Goal: Task Accomplishment & Management: Complete application form

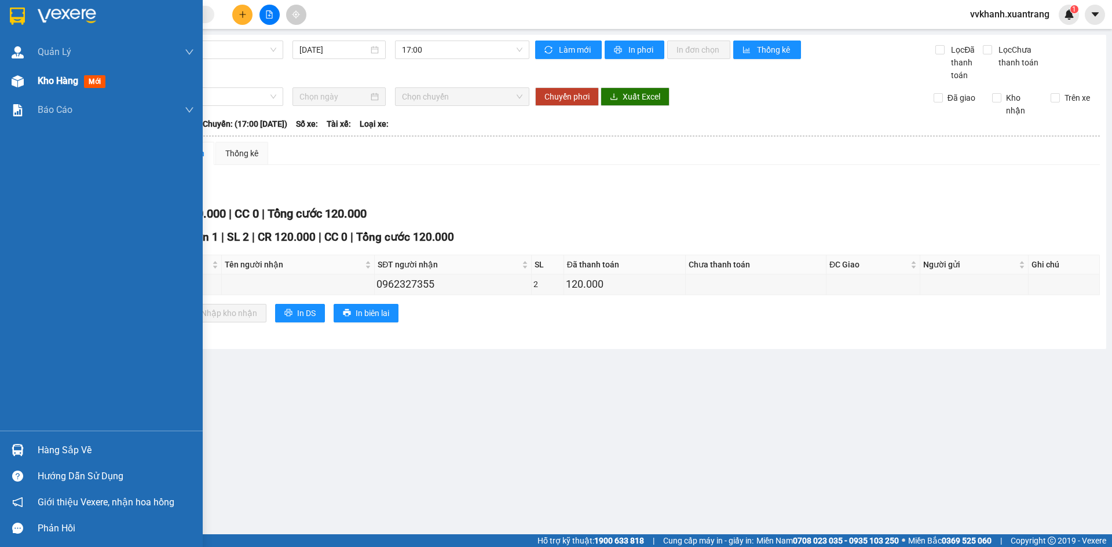
click at [50, 79] on span "Kho hàng" at bounding box center [58, 80] width 41 height 11
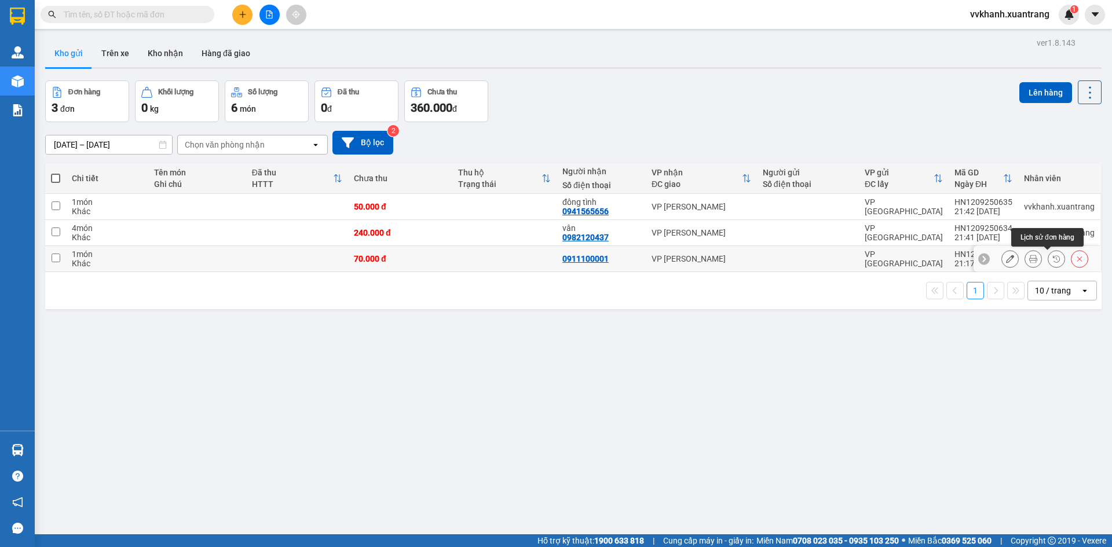
drag, startPoint x: 1050, startPoint y: 260, endPoint x: 1042, endPoint y: 274, distance: 16.1
click at [1053, 260] on icon at bounding box center [1057, 259] width 8 height 8
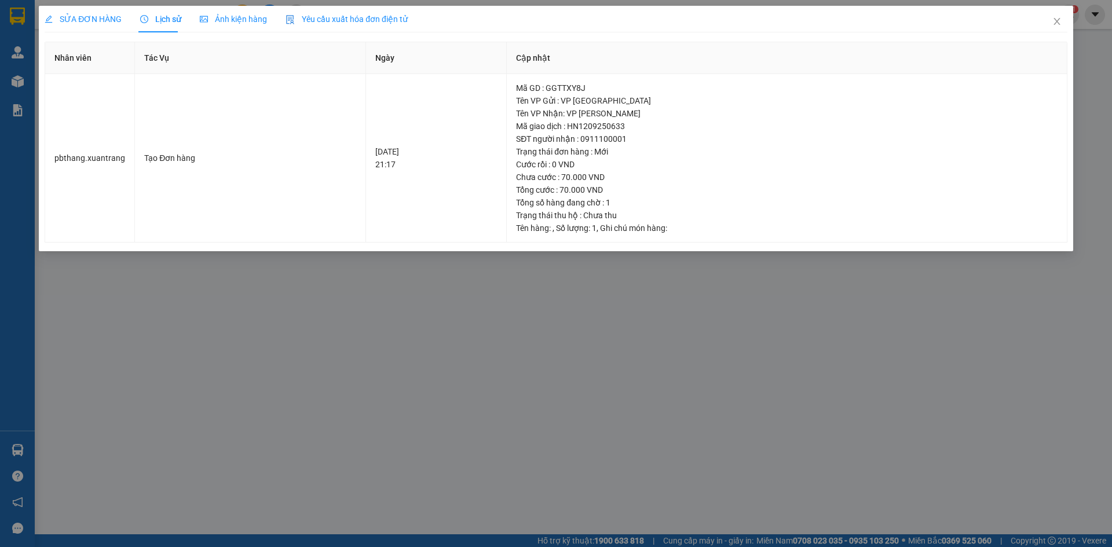
click at [238, 21] on span "Ảnh kiện hàng" at bounding box center [233, 18] width 67 height 9
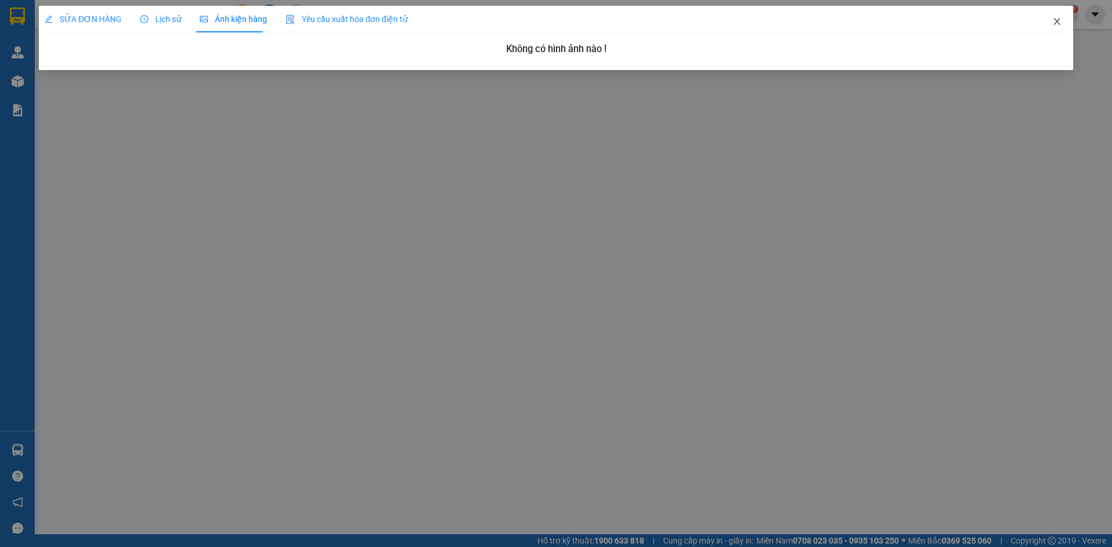
click at [1058, 19] on icon "close" at bounding box center [1057, 21] width 9 height 9
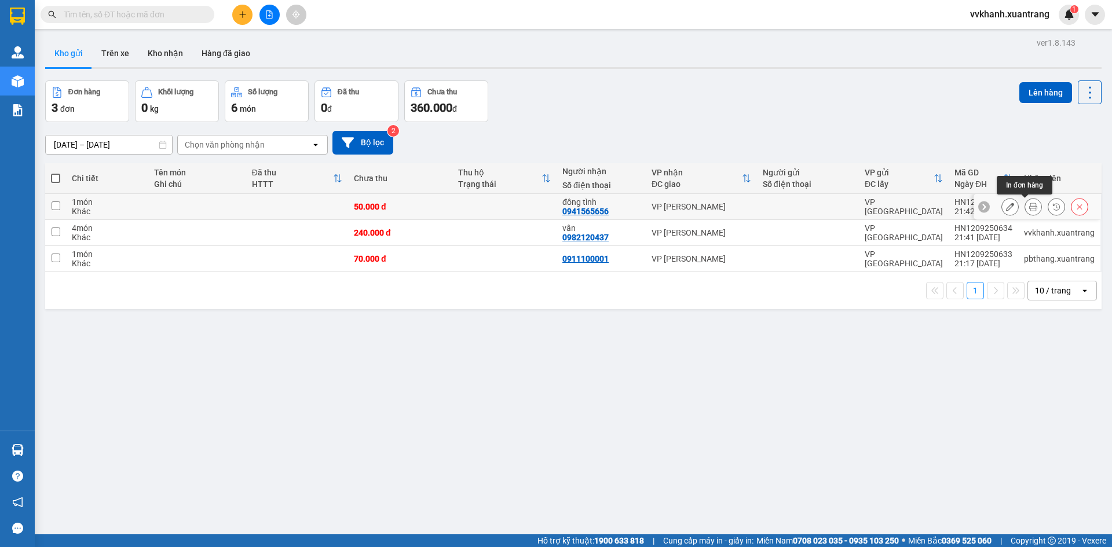
click at [1029, 203] on icon at bounding box center [1033, 207] width 8 height 8
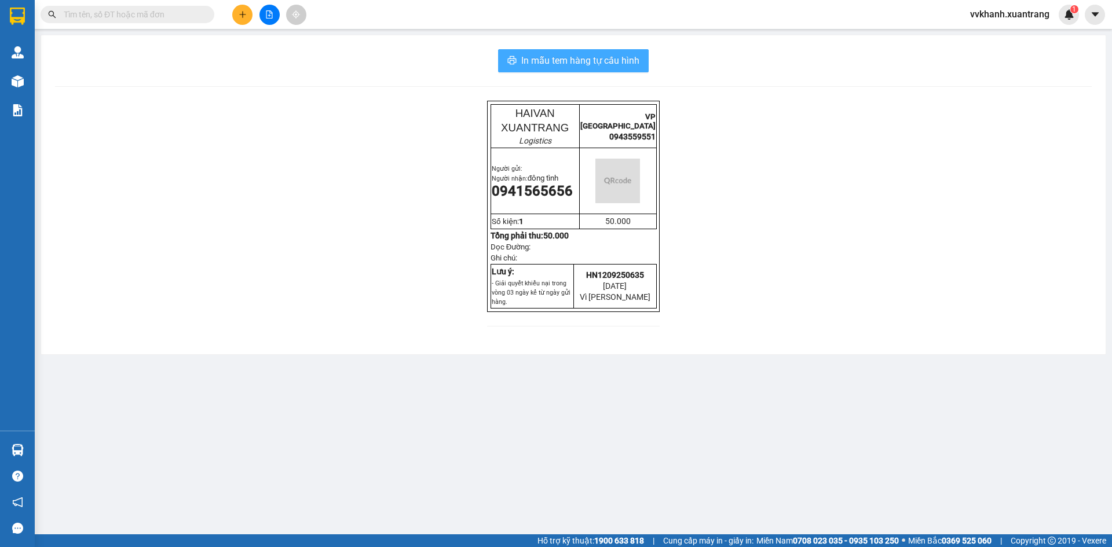
click at [533, 52] on button "In mẫu tem hàng tự cấu hình" at bounding box center [573, 60] width 151 height 23
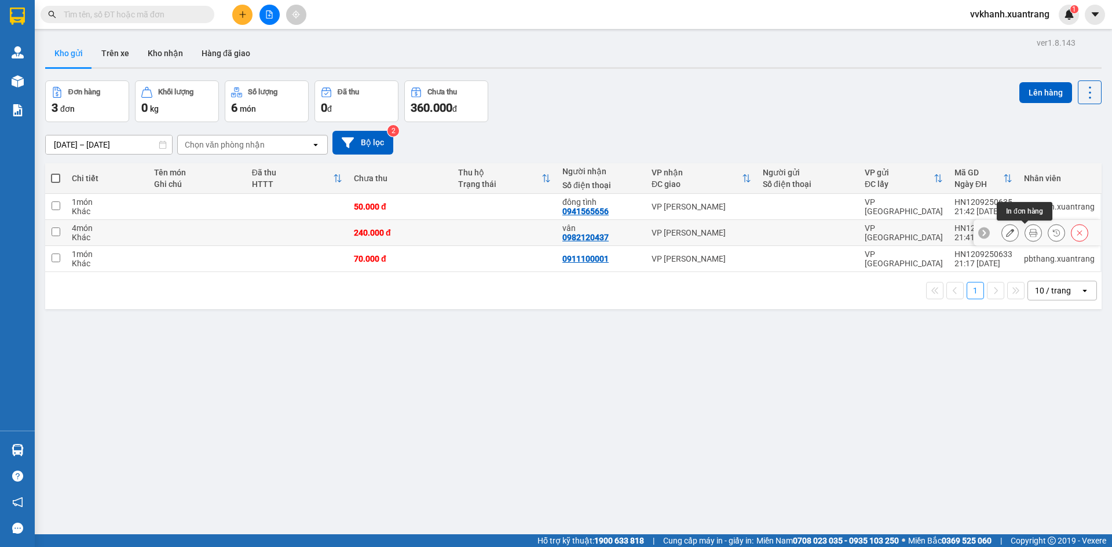
click at [1029, 232] on icon at bounding box center [1033, 233] width 8 height 8
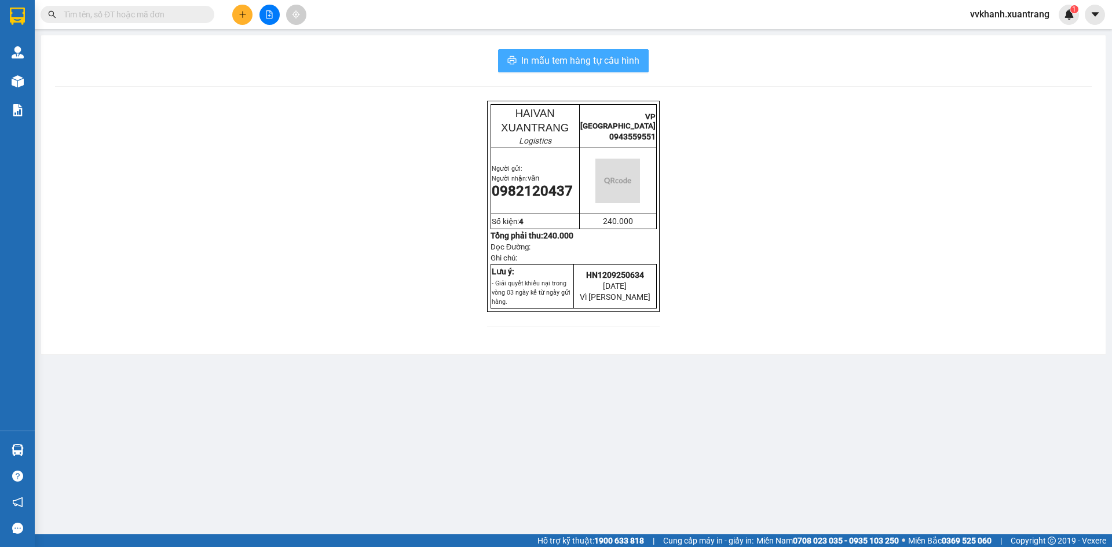
click at [578, 65] on span "In mẫu tem hàng tự cấu hình" at bounding box center [580, 60] width 118 height 14
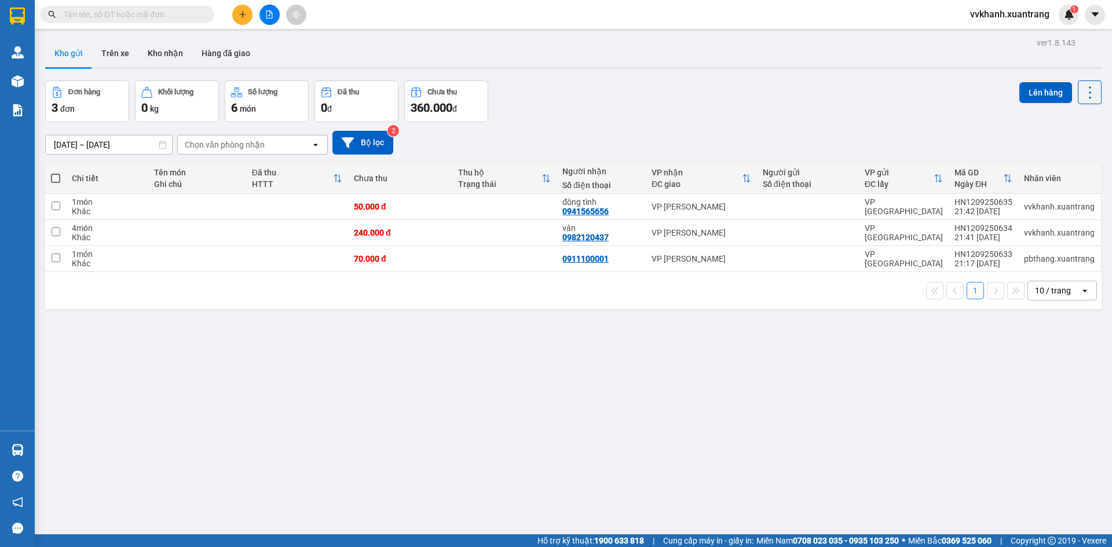
click at [271, 14] on icon "file-add" at bounding box center [269, 14] width 8 height 8
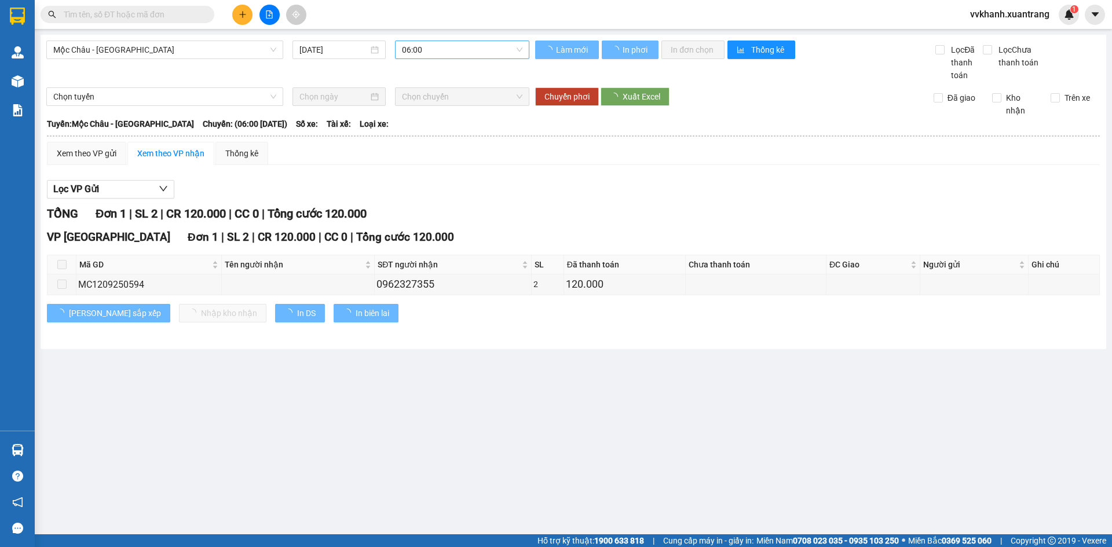
click at [445, 56] on span "06:00" at bounding box center [462, 49] width 121 height 17
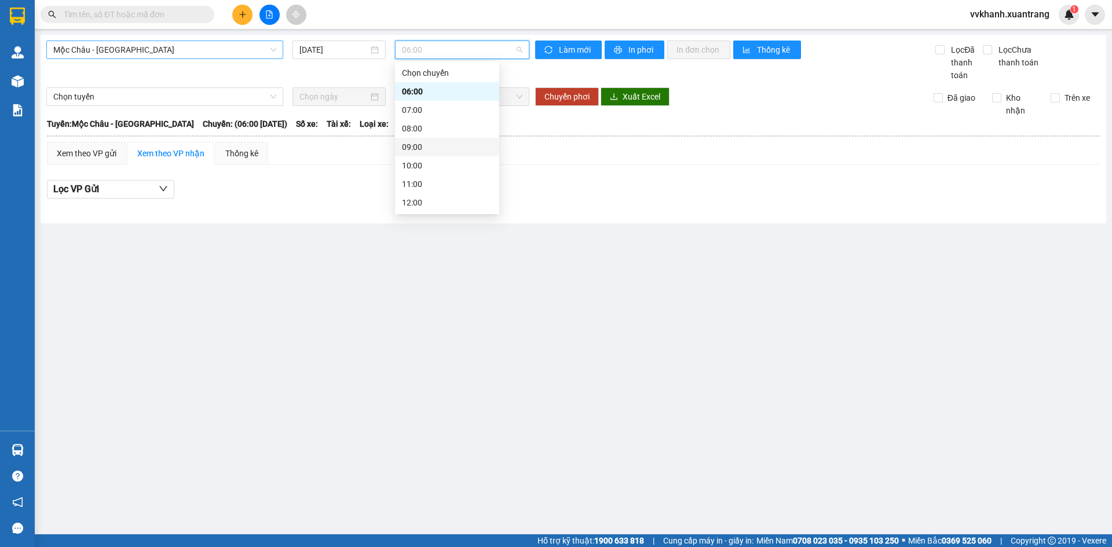
click at [148, 43] on span "Mộc Châu - [GEOGRAPHIC_DATA]" at bounding box center [164, 49] width 223 height 17
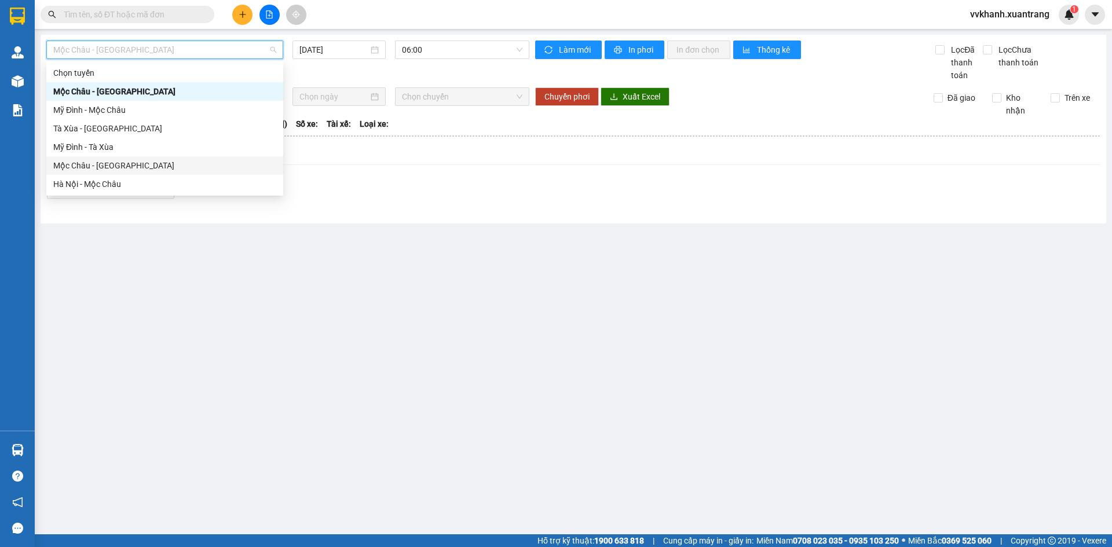
click at [123, 169] on div "Mộc Châu - [GEOGRAPHIC_DATA]" at bounding box center [164, 165] width 223 height 13
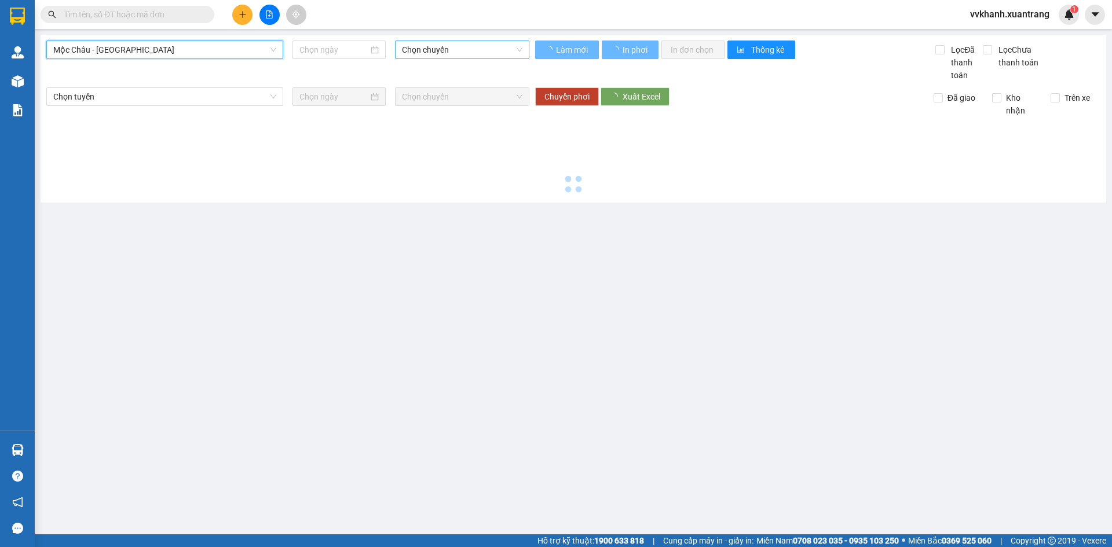
type input "[DATE]"
click at [444, 47] on span "Chọn chuyến" at bounding box center [462, 49] width 121 height 17
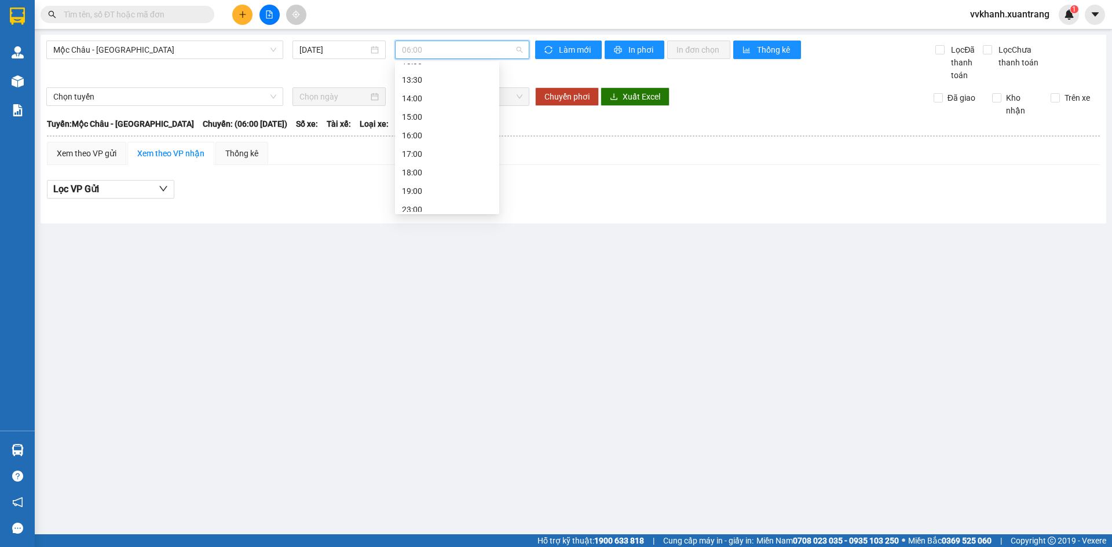
scroll to position [167, 0]
click at [428, 178] on div "19:00" at bounding box center [447, 184] width 90 height 13
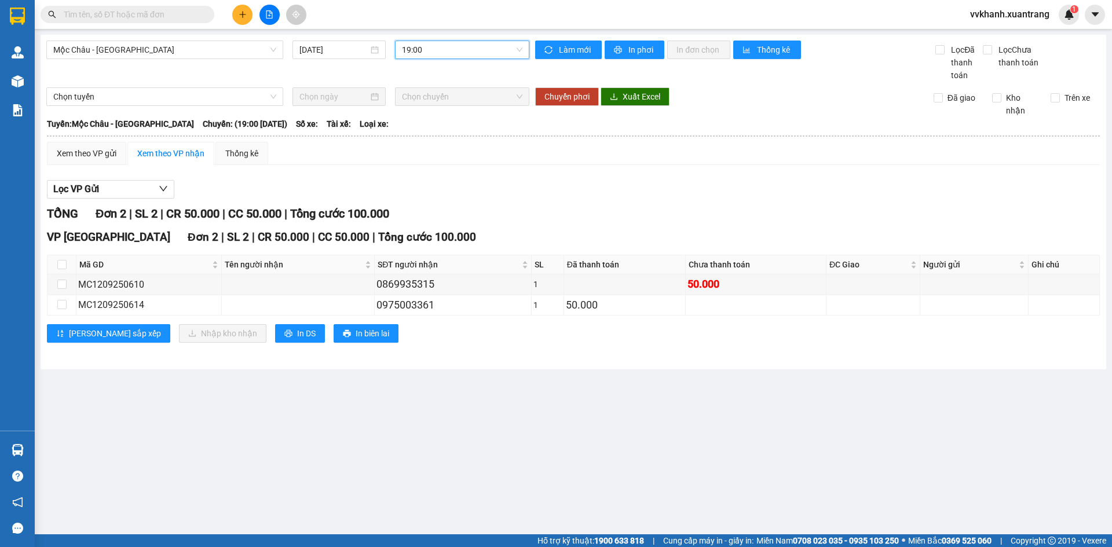
click at [134, 17] on span at bounding box center [128, 14] width 174 height 17
click at [134, 17] on input "text" at bounding box center [132, 14] width 137 height 13
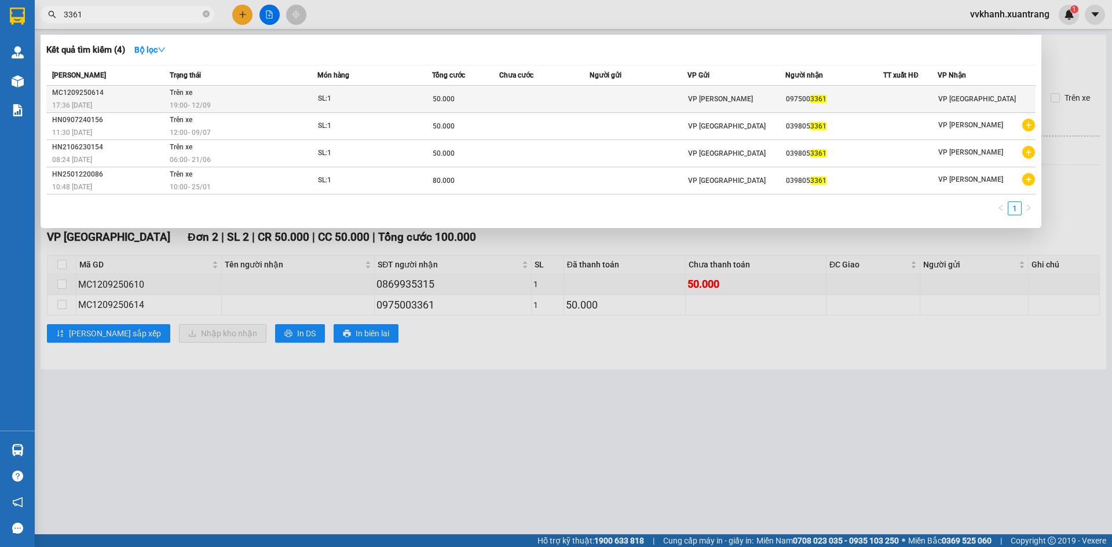
type input "3361"
click at [424, 103] on span "SL: 1" at bounding box center [375, 99] width 114 height 13
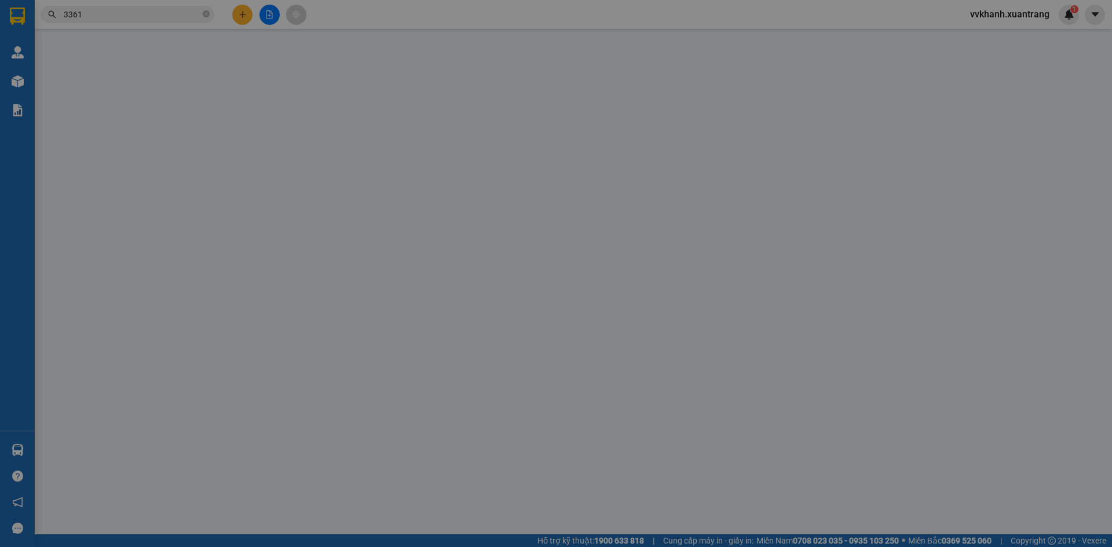
type input "0975003361"
type input "50.000"
type input "0"
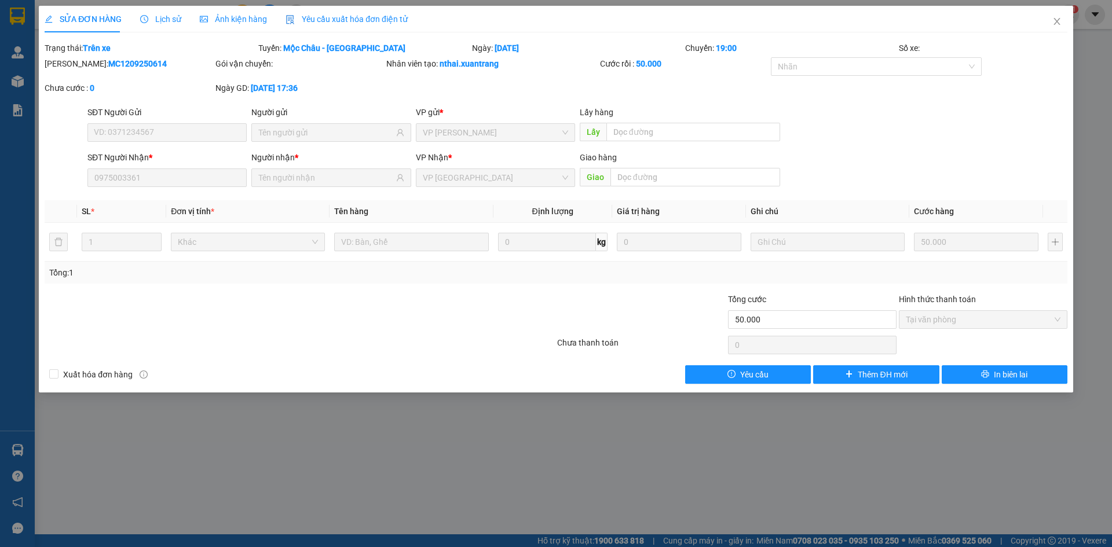
click at [223, 15] on span "Ảnh kiện hàng" at bounding box center [233, 18] width 67 height 9
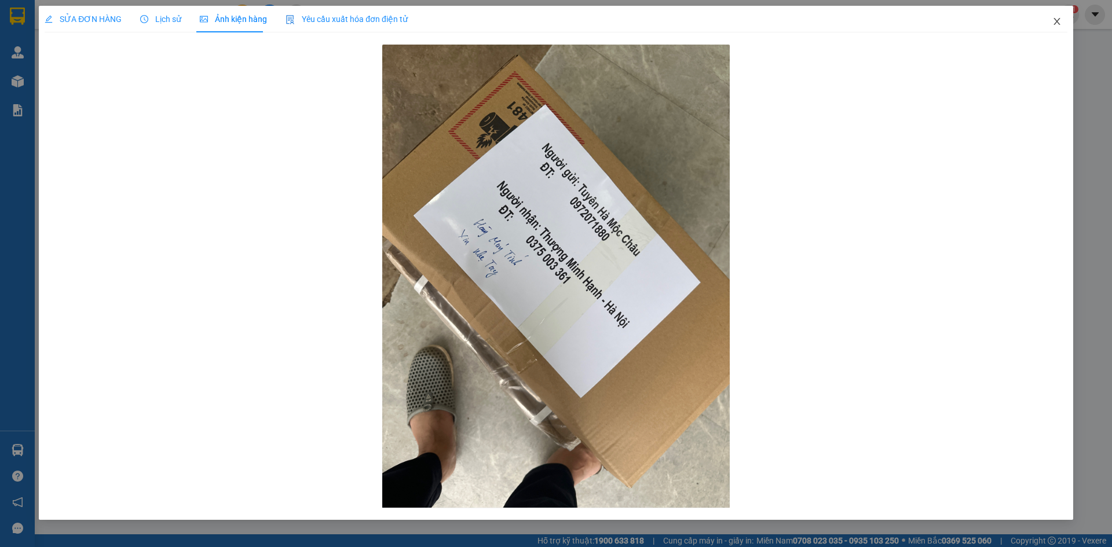
click at [1054, 20] on icon "close" at bounding box center [1057, 21] width 9 height 9
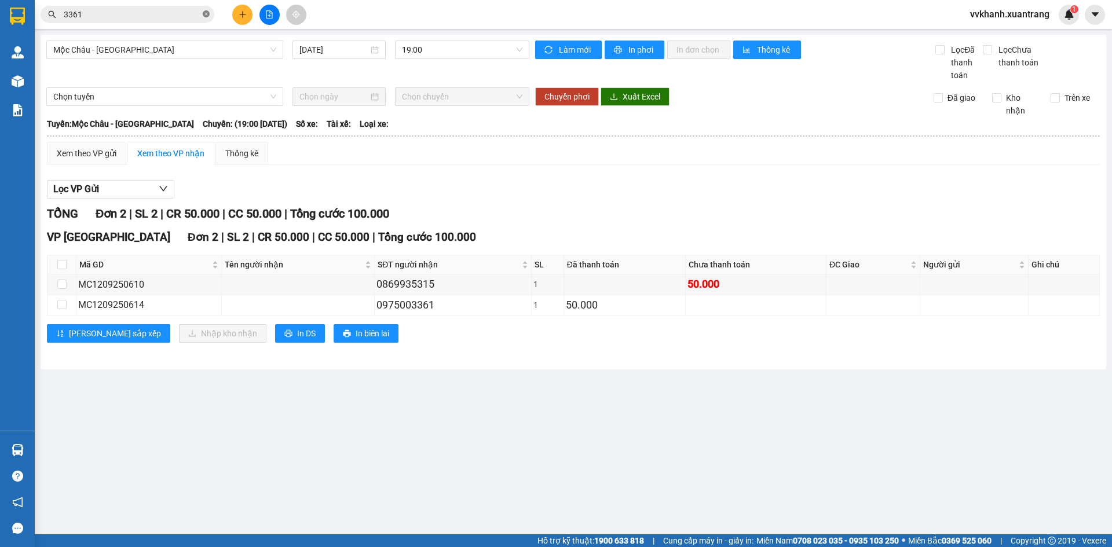
click at [206, 14] on icon "close-circle" at bounding box center [206, 13] width 7 height 7
click at [189, 14] on input "text" at bounding box center [132, 14] width 137 height 13
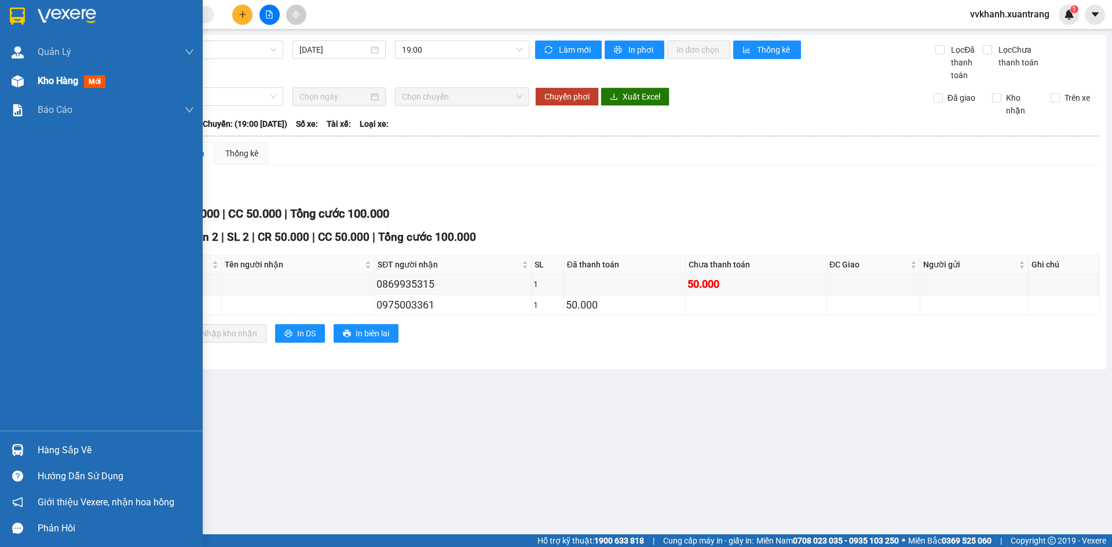
click at [31, 76] on div "Kho hàng mới" at bounding box center [101, 81] width 203 height 29
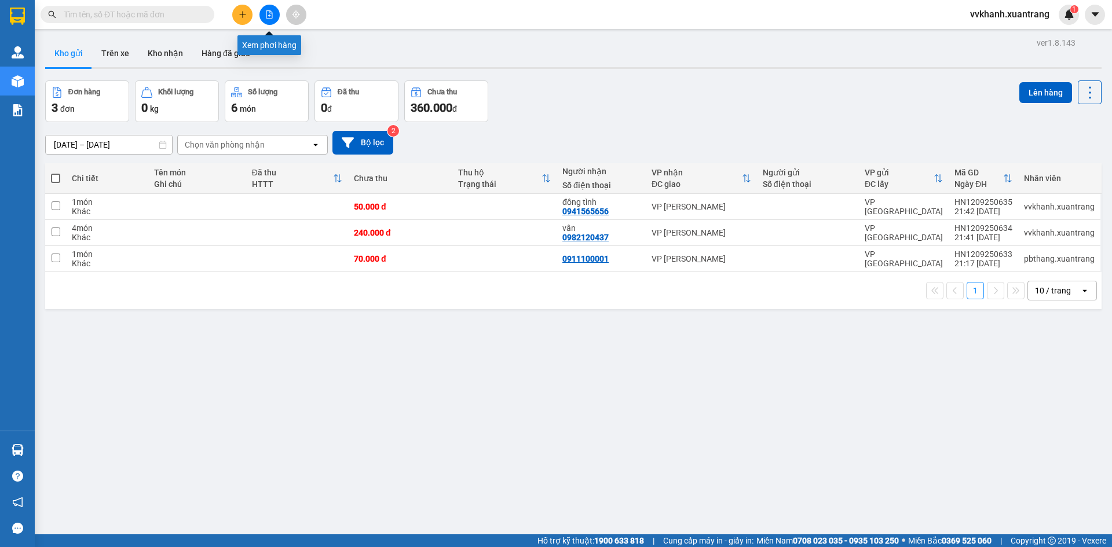
click at [266, 11] on icon "file-add" at bounding box center [269, 14] width 8 height 8
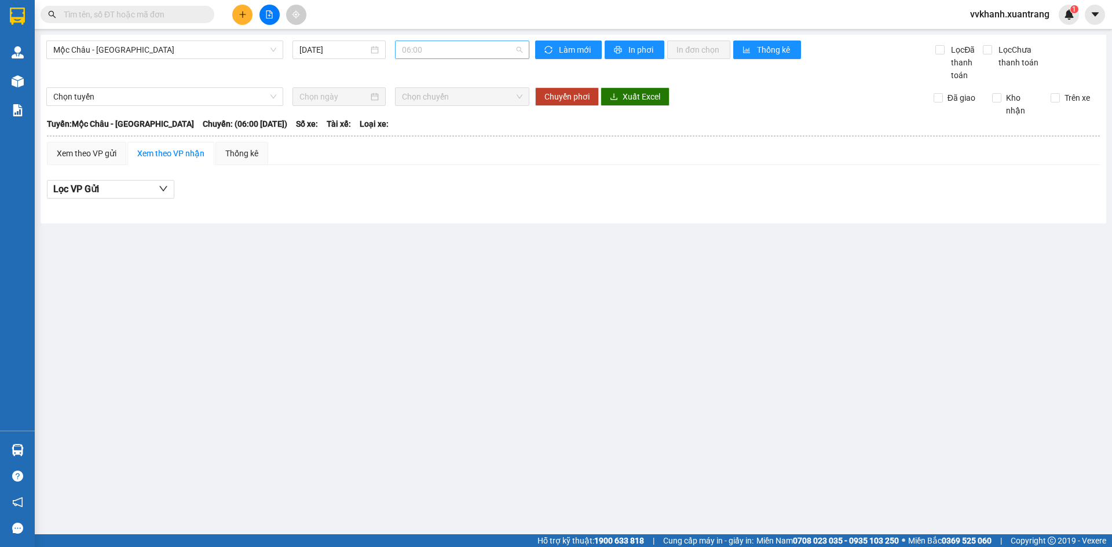
click at [434, 50] on span "06:00" at bounding box center [462, 49] width 121 height 17
click at [252, 47] on span "Mộc Châu - [GEOGRAPHIC_DATA]" at bounding box center [164, 49] width 223 height 17
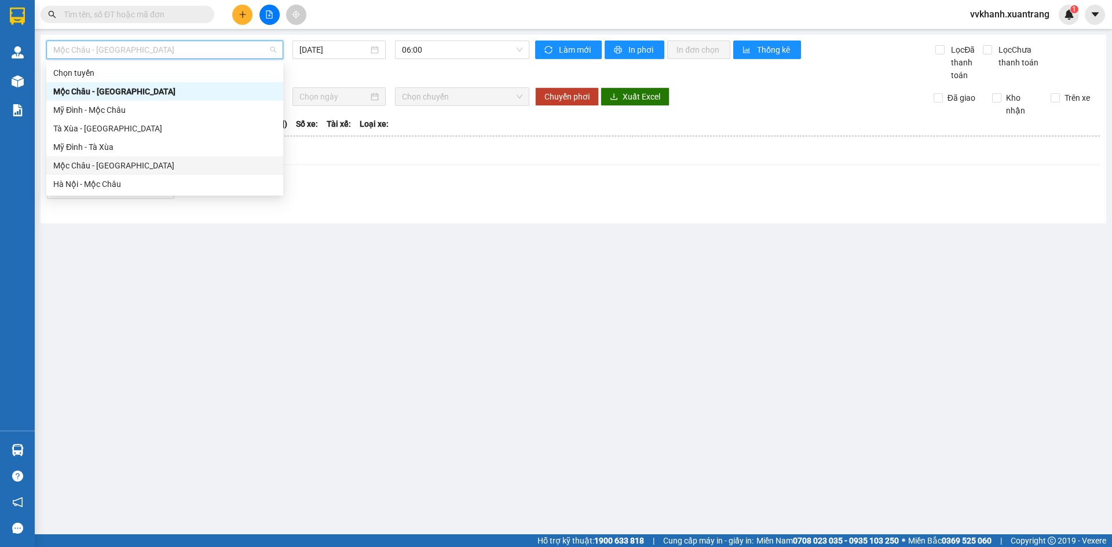
click at [129, 164] on div "Mộc Châu - [GEOGRAPHIC_DATA]" at bounding box center [164, 165] width 223 height 13
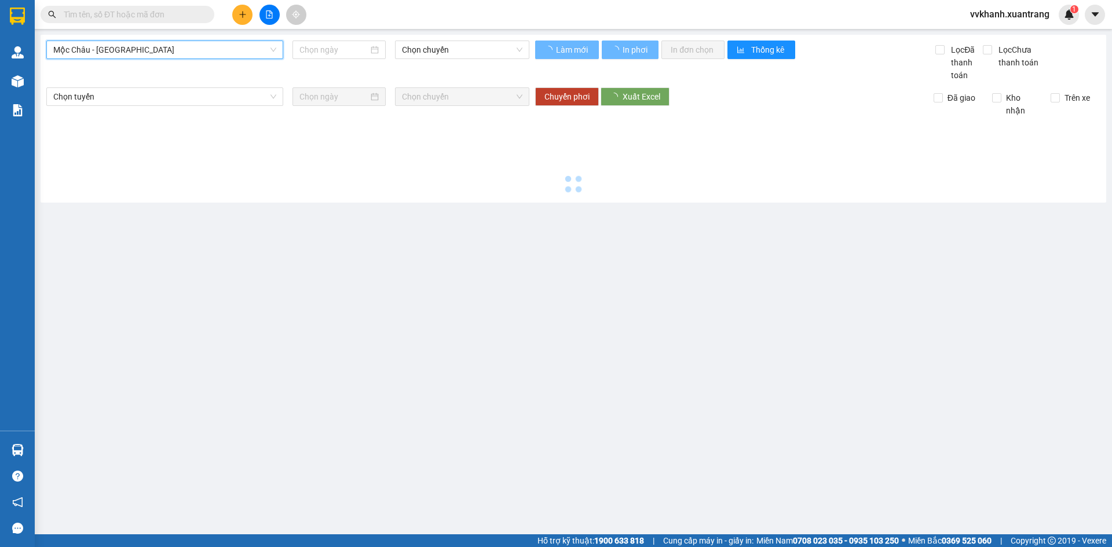
type input "[DATE]"
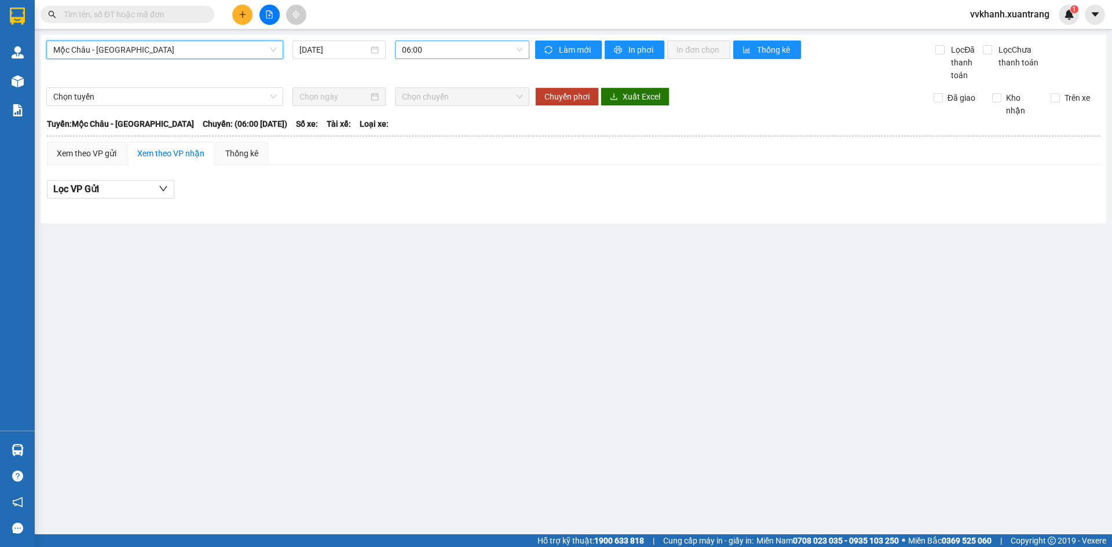
click at [460, 51] on span "06:00" at bounding box center [462, 49] width 121 height 17
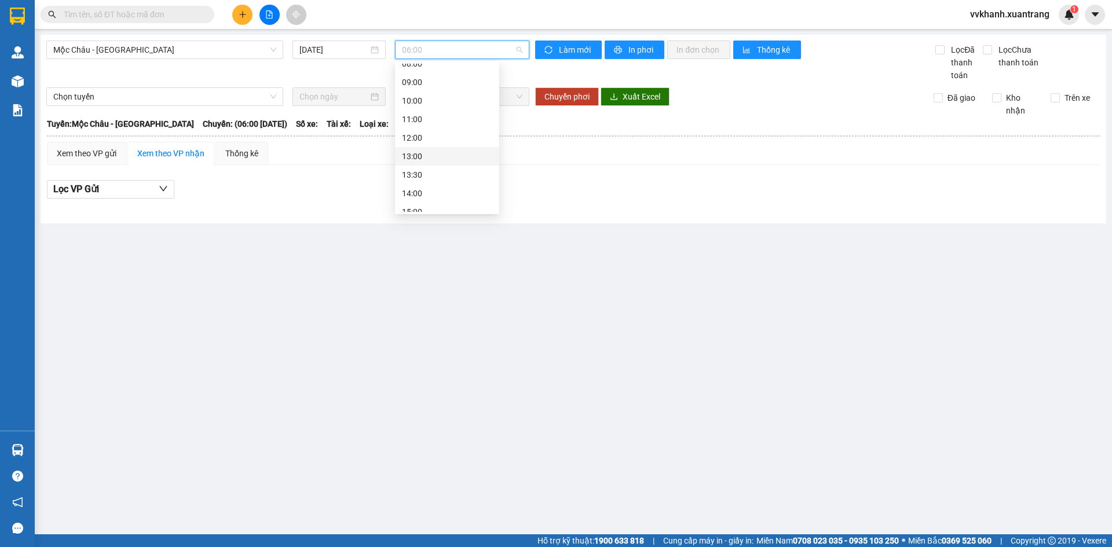
scroll to position [167, 0]
drag, startPoint x: 237, startPoint y: 45, endPoint x: 205, endPoint y: 113, distance: 75.7
click at [237, 47] on span "Mộc Châu - [GEOGRAPHIC_DATA]" at bounding box center [164, 49] width 223 height 17
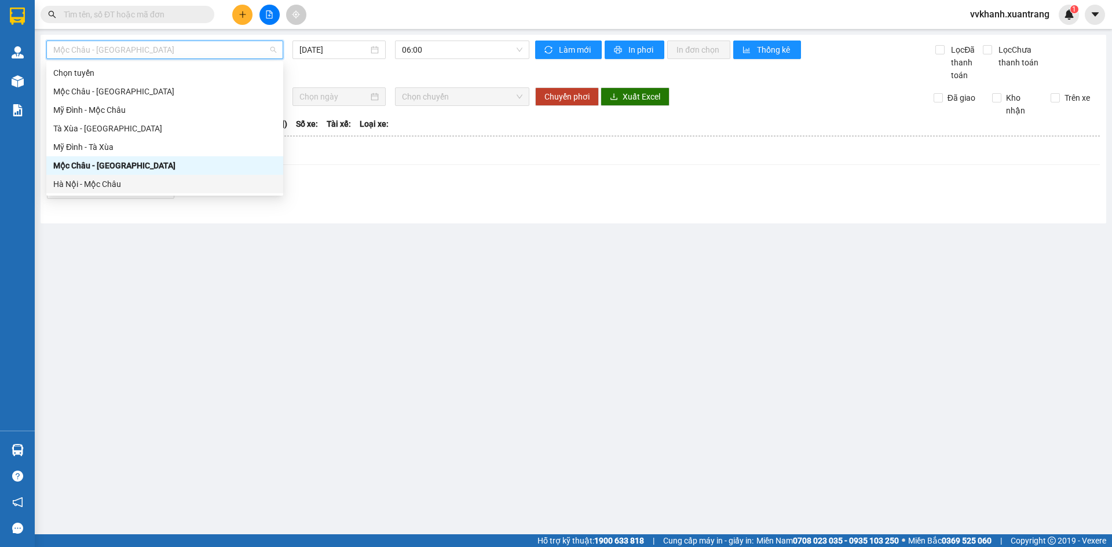
click at [152, 179] on div "Hà Nội - Mộc Châu" at bounding box center [164, 184] width 223 height 13
type input "[DATE]"
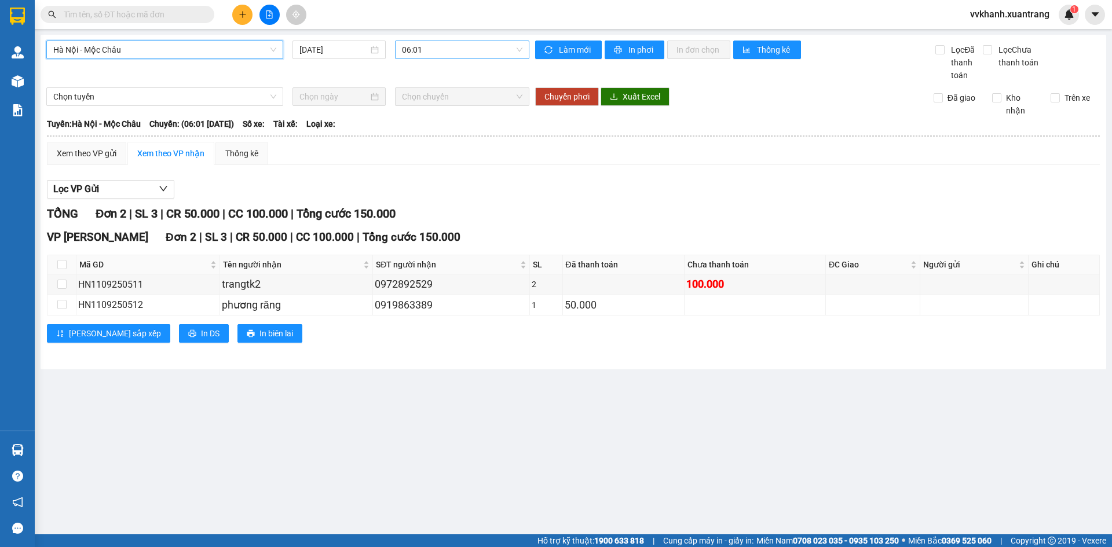
click at [459, 53] on span "06:01" at bounding box center [462, 49] width 121 height 17
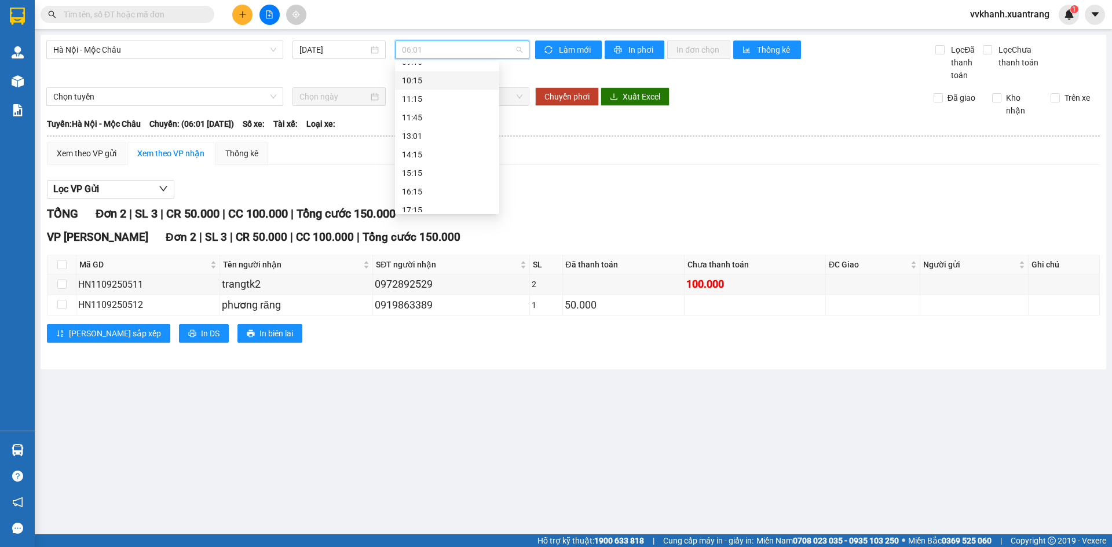
scroll to position [185, 0]
click at [435, 183] on div "19:15" at bounding box center [447, 184] width 90 height 13
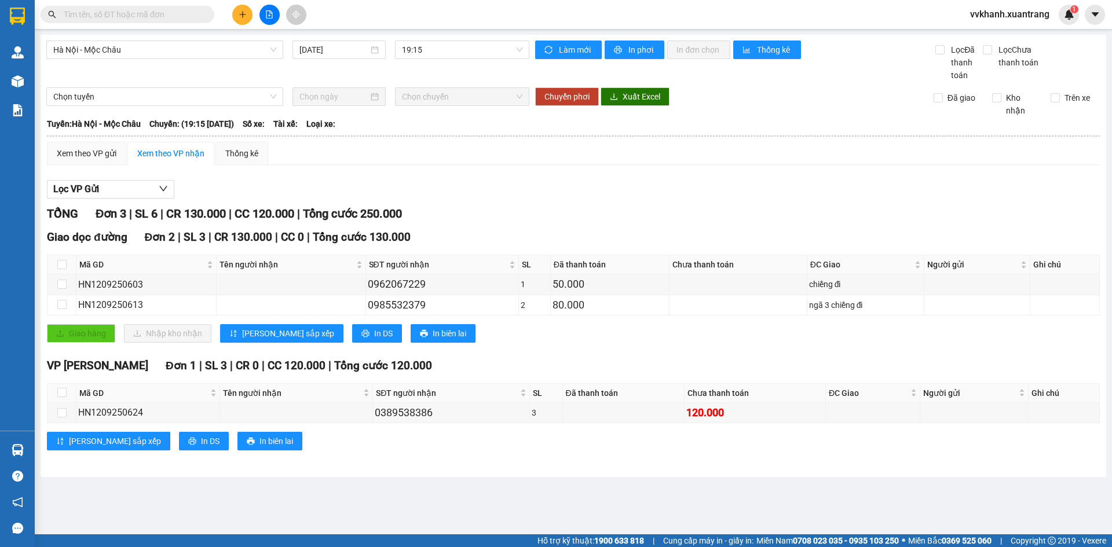
click at [171, 8] on span at bounding box center [128, 14] width 174 height 17
click at [166, 16] on input "text" at bounding box center [132, 14] width 137 height 13
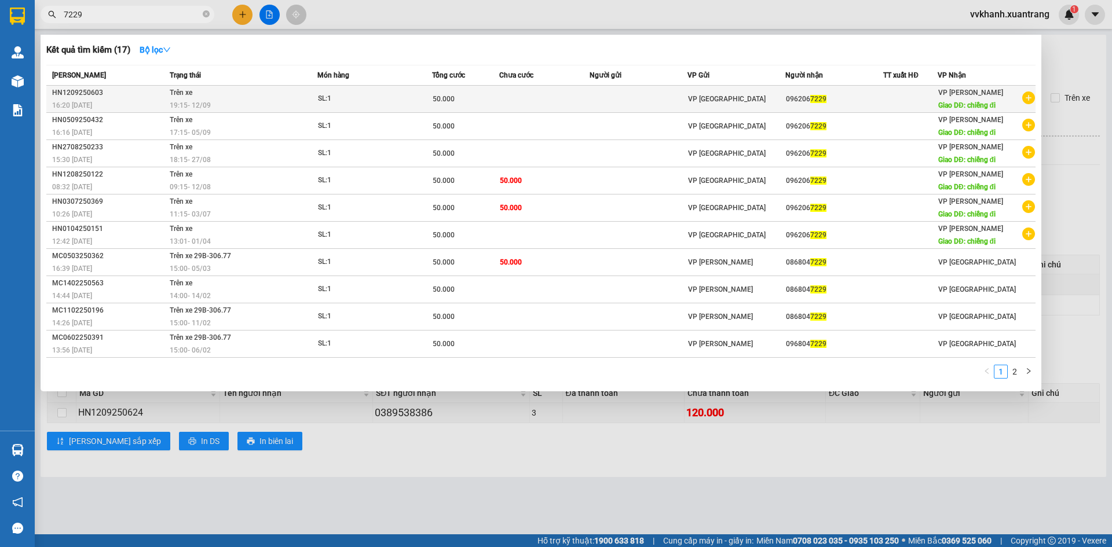
type input "7229"
click at [605, 99] on td at bounding box center [639, 99] width 98 height 27
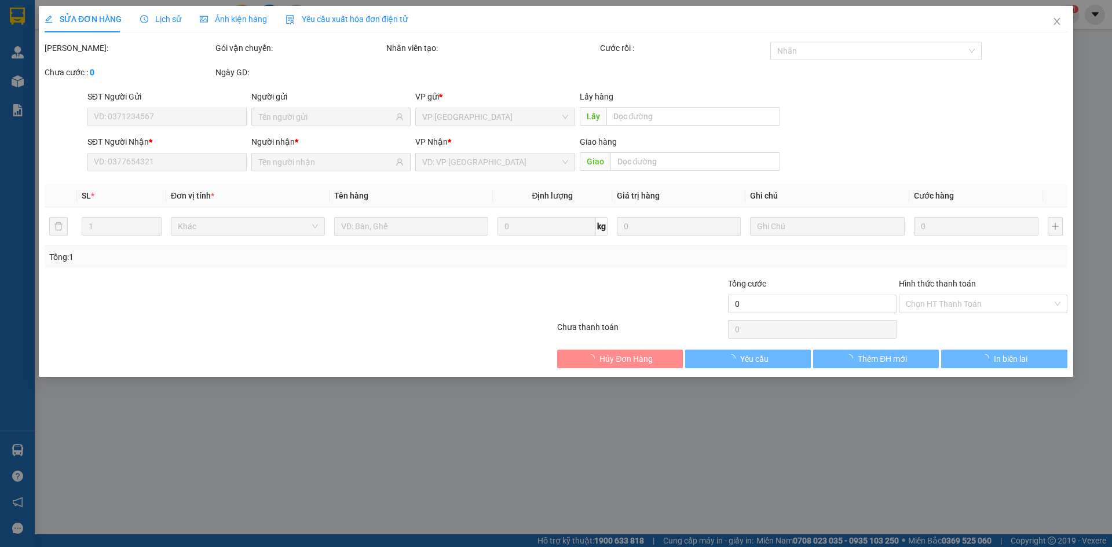
type input "0962067229"
type input "chiềng đi"
type input "50.000"
type input "0"
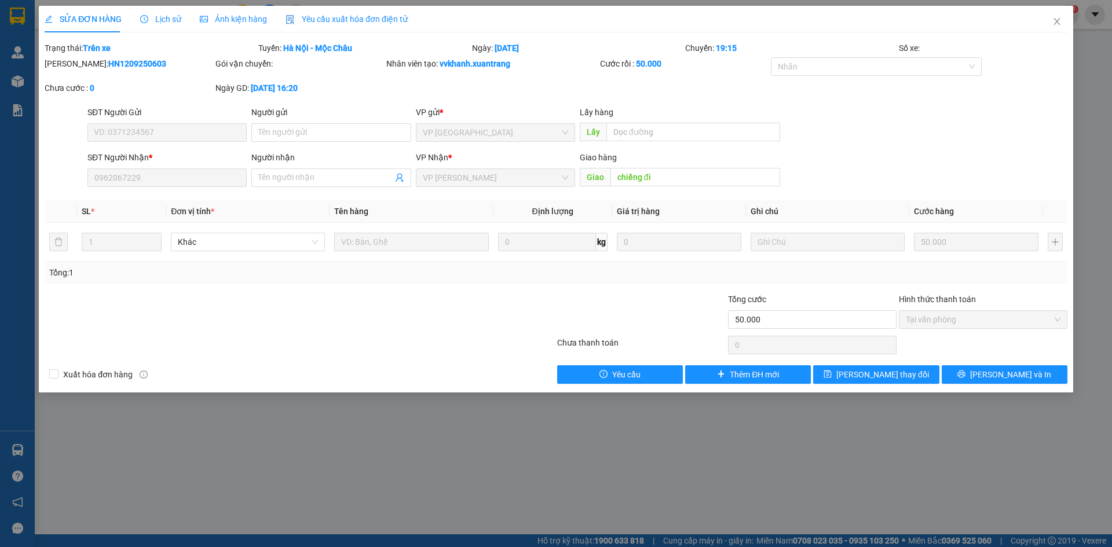
click at [249, 16] on span "Ảnh kiện hàng" at bounding box center [233, 18] width 67 height 9
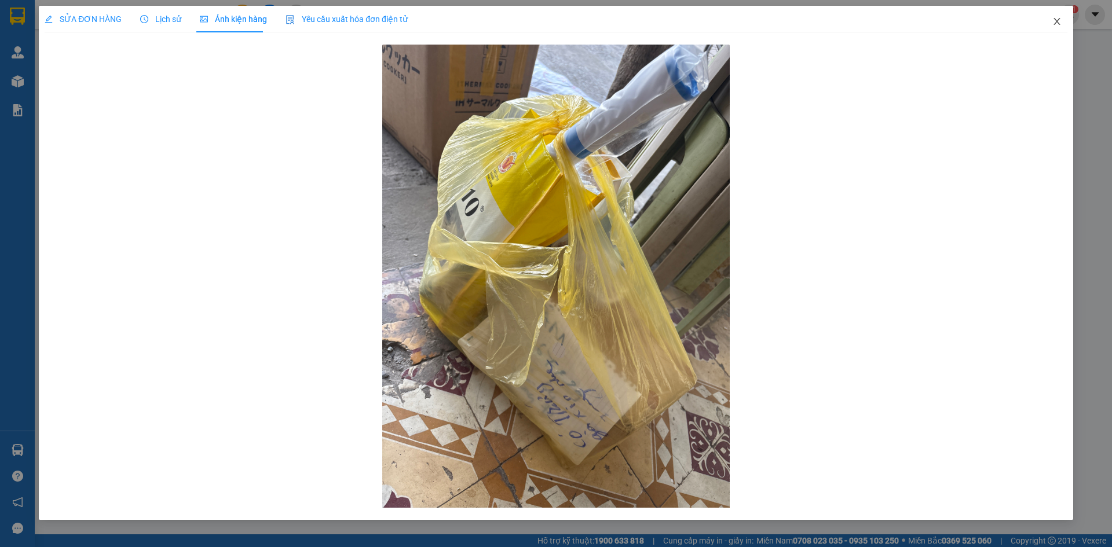
click at [1059, 24] on icon "close" at bounding box center [1057, 21] width 6 height 7
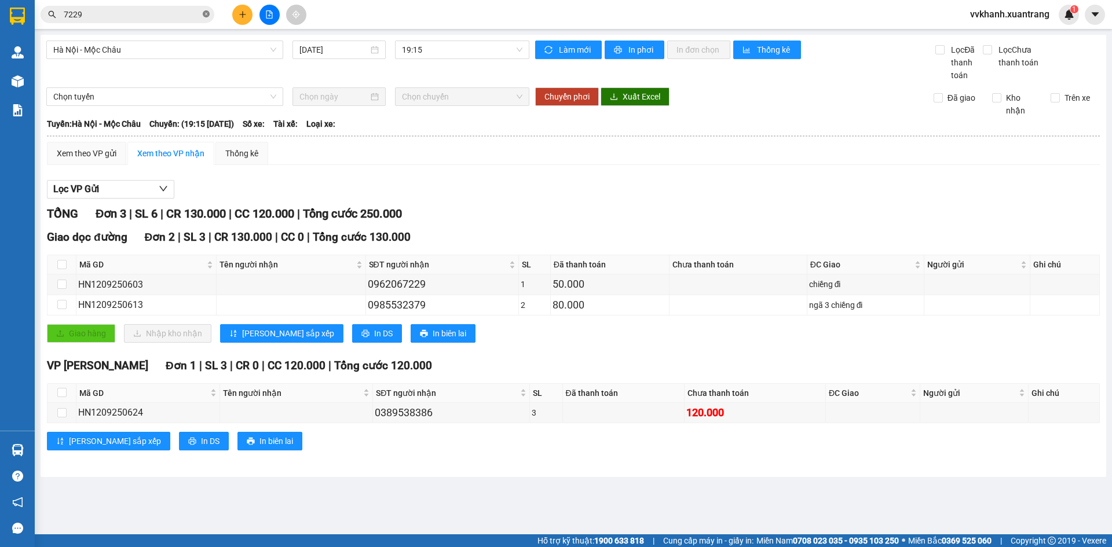
click at [205, 14] on icon "close-circle" at bounding box center [206, 13] width 7 height 7
click at [188, 17] on input "text" at bounding box center [132, 14] width 137 height 13
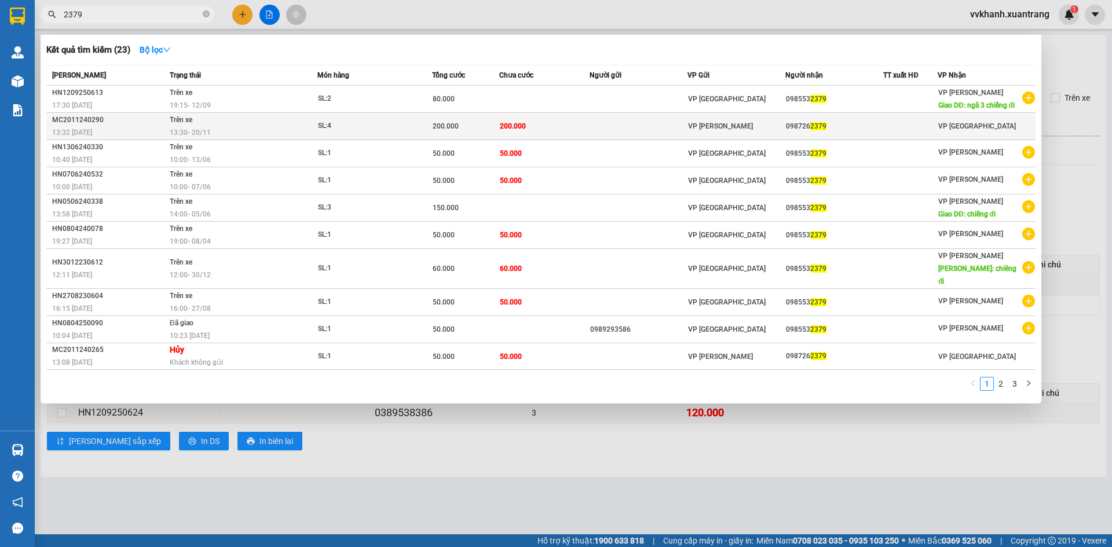
type input "2379"
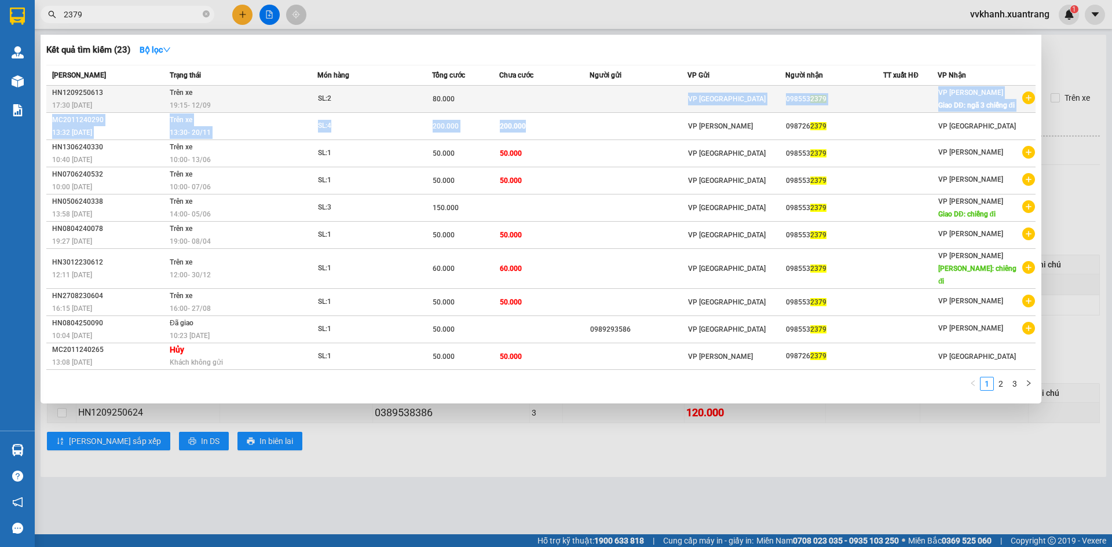
drag, startPoint x: 535, startPoint y: 114, endPoint x: 541, endPoint y: 103, distance: 12.4
click at [541, 103] on tbody "HN1209250613 17:30 [DATE] Trên xe 19:15 [DATE] SL: 2 80.000 VP [GEOGRAPHIC_DATA…" at bounding box center [541, 228] width 990 height 284
click at [541, 103] on td at bounding box center [544, 99] width 90 height 27
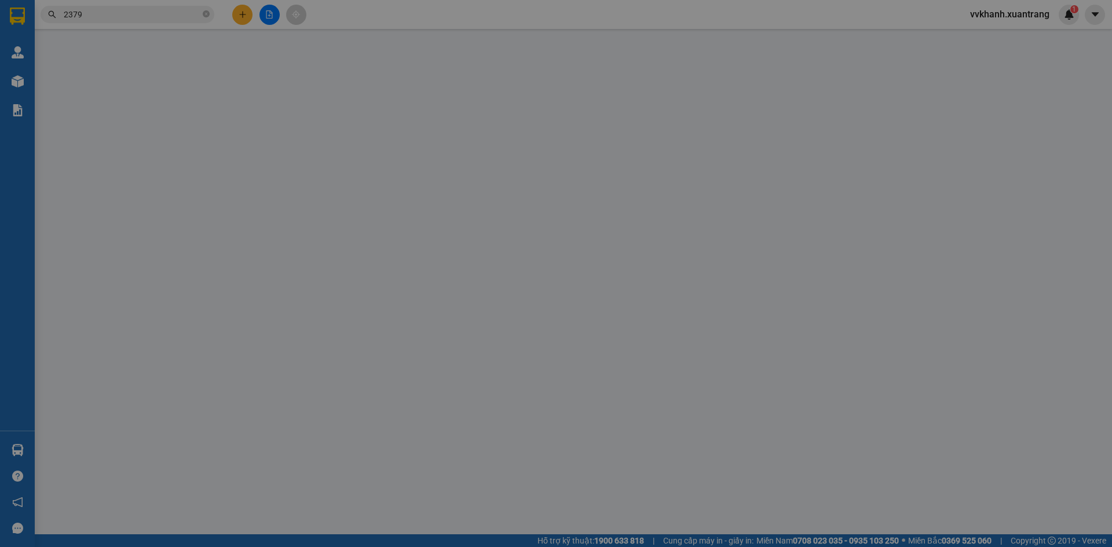
type input "0985532379"
type input "ngã 3 chiềng đi"
type input "80.000"
type input "0"
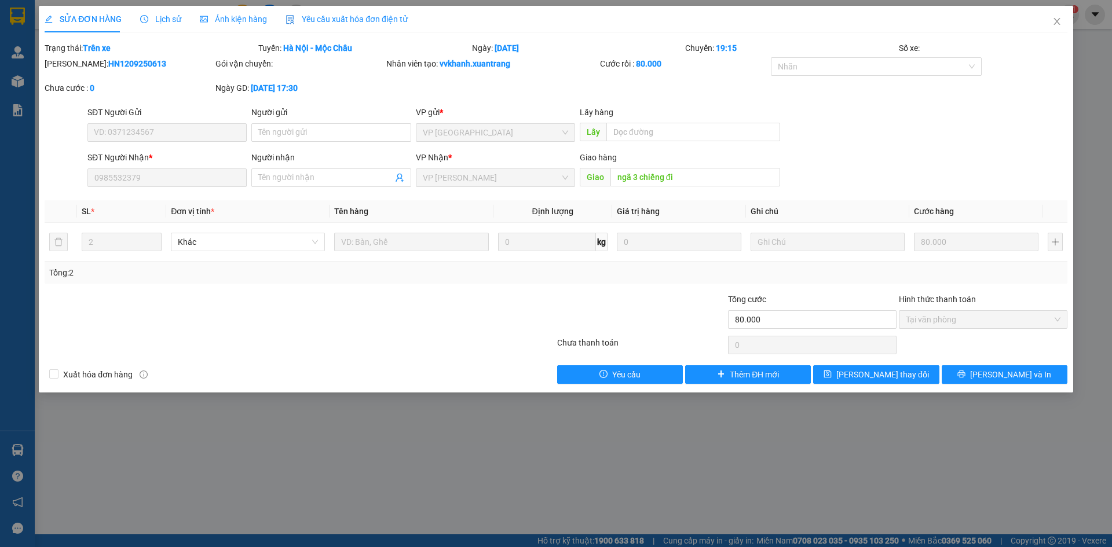
click at [253, 20] on span "Ảnh kiện hàng" at bounding box center [233, 18] width 67 height 9
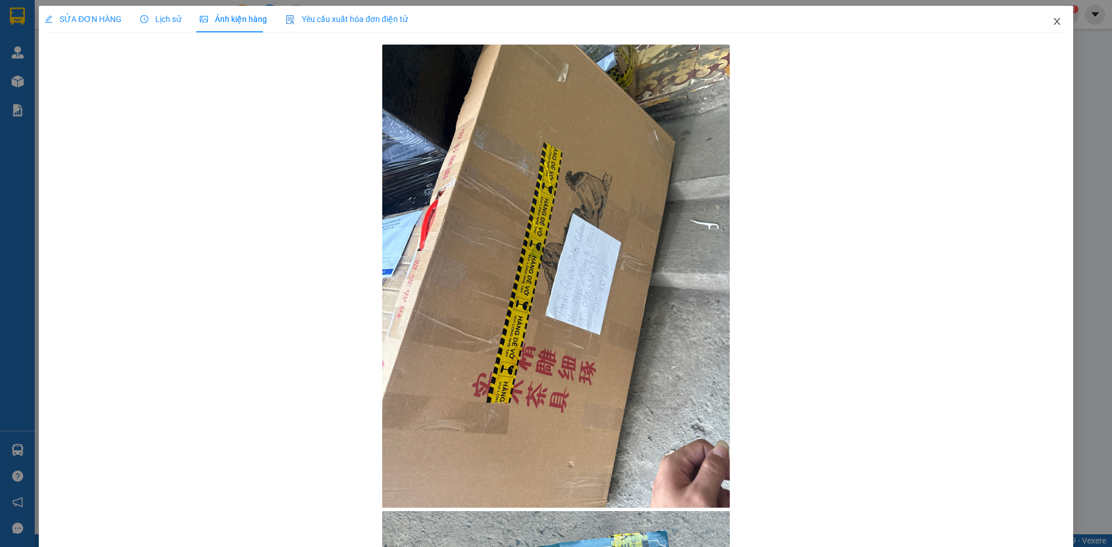
click at [1053, 21] on icon "close" at bounding box center [1057, 21] width 9 height 9
